Goal: Check status: Check status

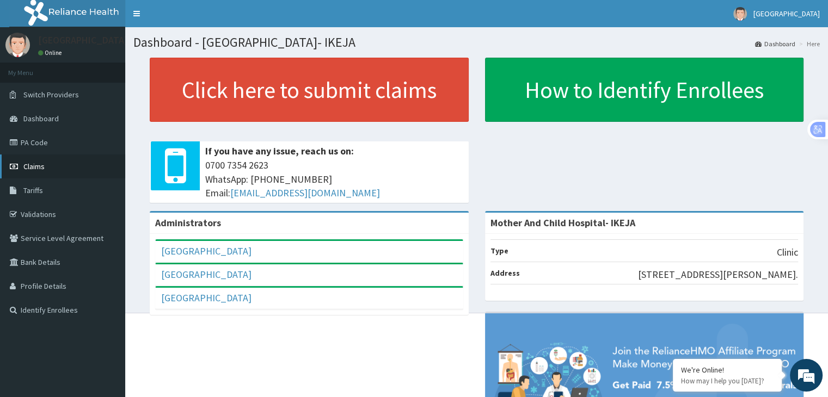
click at [27, 168] on span "Claims" at bounding box center [33, 167] width 21 height 10
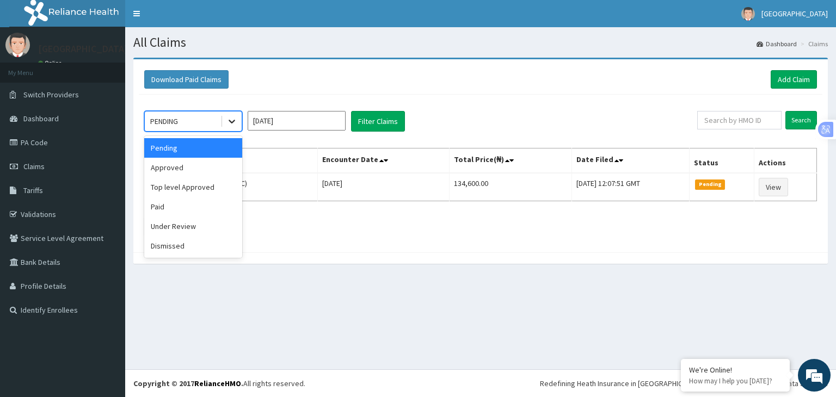
click at [235, 125] on icon at bounding box center [231, 121] width 11 height 11
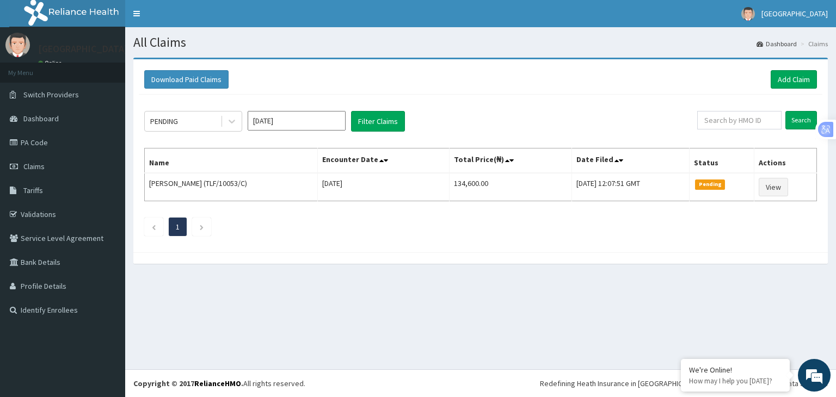
click at [336, 242] on div "PENDING Aug 2025 Filter Claims Search Name Encounter Date Total Price(₦) Date F…" at bounding box center [481, 171] width 684 height 152
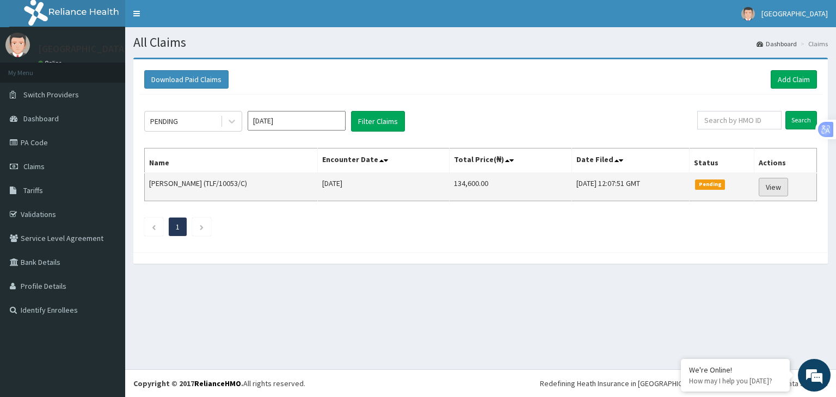
click at [782, 187] on link "View" at bounding box center [773, 187] width 29 height 19
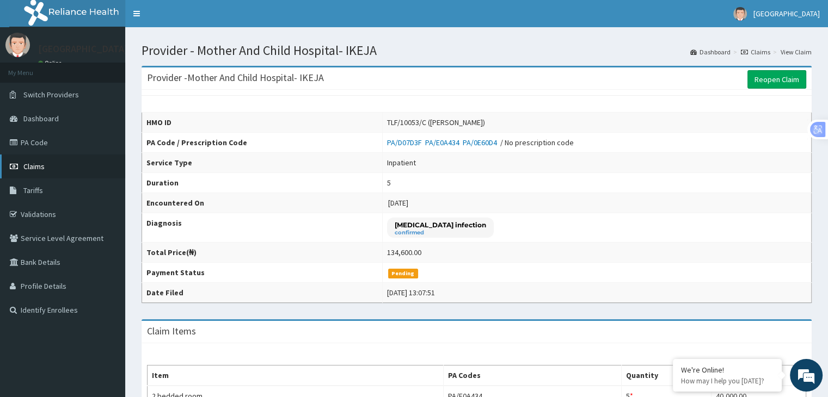
click at [31, 170] on span "Claims" at bounding box center [33, 167] width 21 height 10
